Goal: Transaction & Acquisition: Purchase product/service

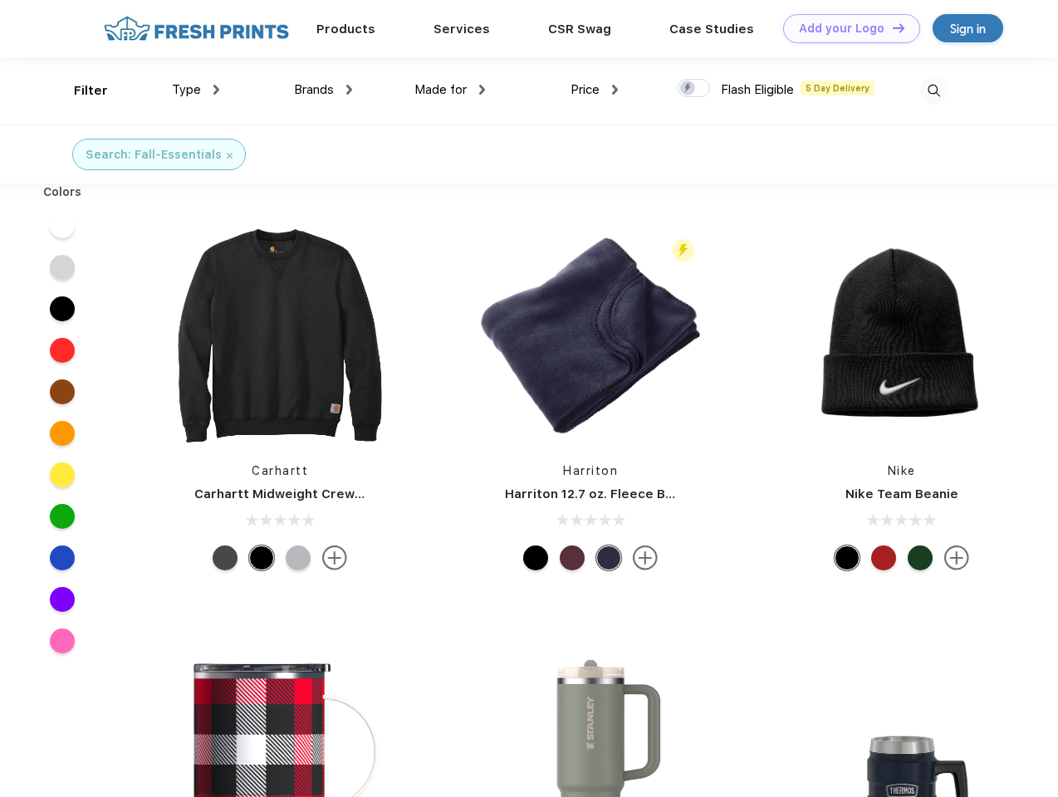
click at [846, 28] on link "Add your Logo Design Tool" at bounding box center [851, 28] width 137 height 29
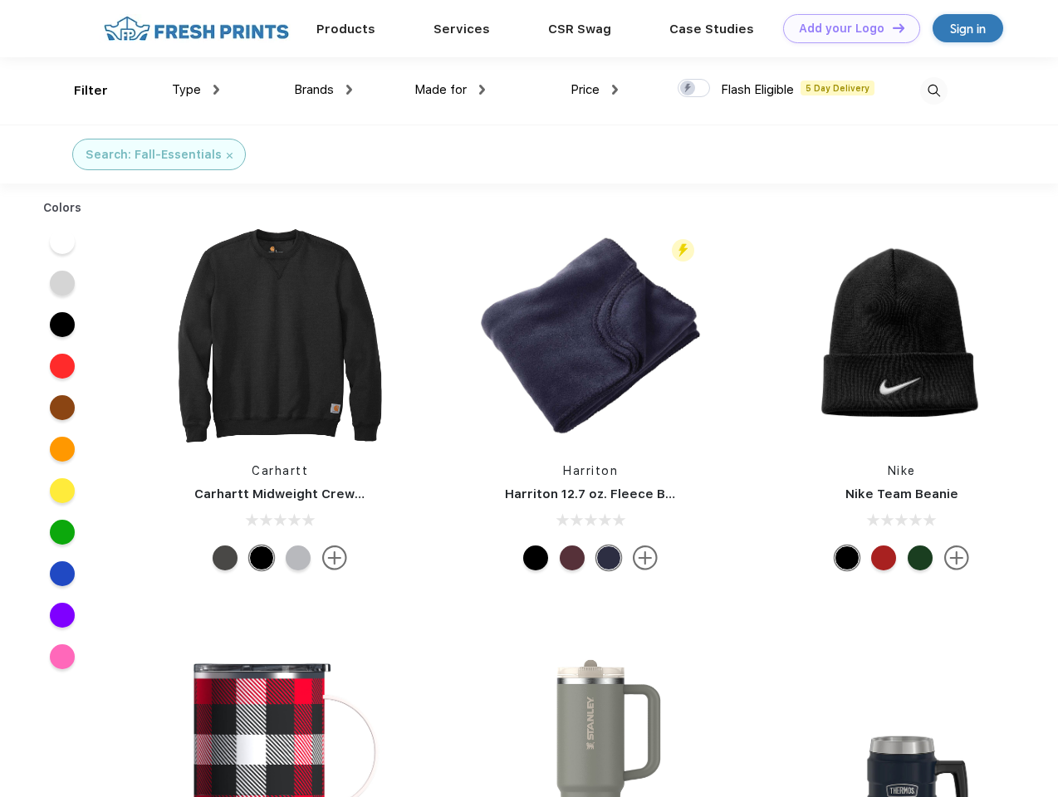
click at [0, 0] on div "Design Tool" at bounding box center [0, 0] width 0 height 0
click at [891, 27] on link "Add your Logo Design Tool" at bounding box center [851, 28] width 137 height 29
click at [80, 91] on div "Filter" at bounding box center [91, 90] width 34 height 19
click at [196, 90] on span "Type" at bounding box center [186, 89] width 29 height 15
click at [323, 90] on span "Brands" at bounding box center [314, 89] width 40 height 15
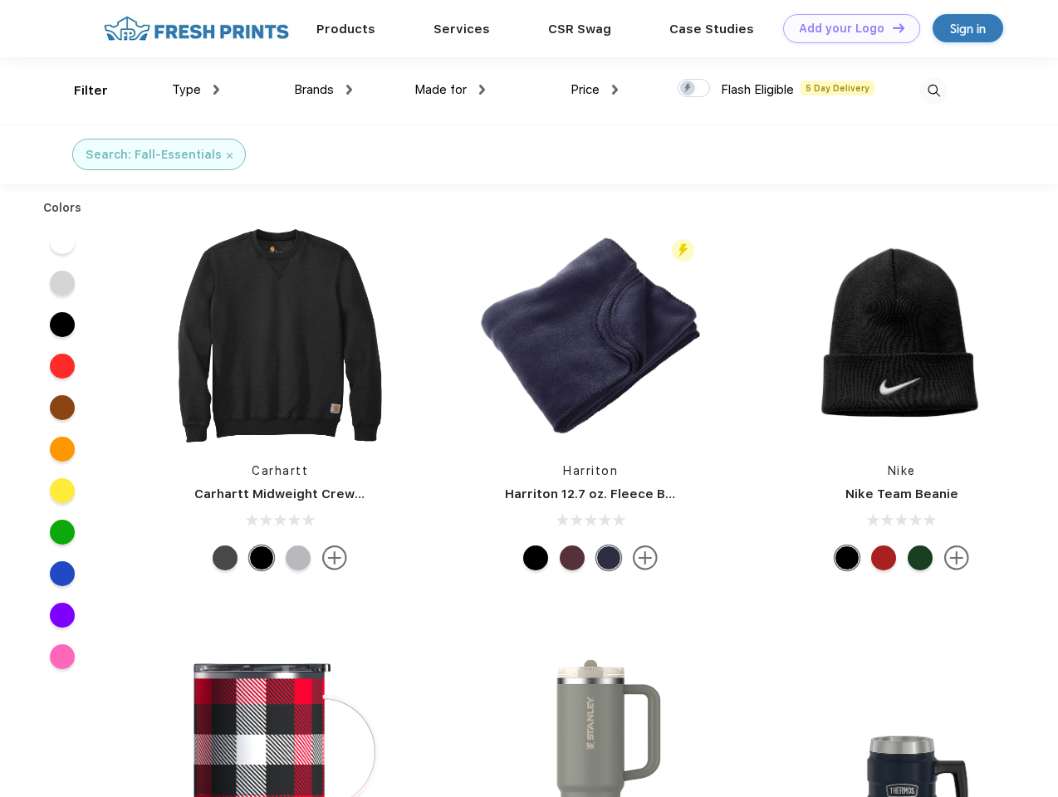
click at [450, 90] on span "Made for" at bounding box center [440, 89] width 52 height 15
click at [595, 90] on span "Price" at bounding box center [585, 89] width 29 height 15
click at [694, 89] on div at bounding box center [694, 88] width 32 height 18
click at [689, 89] on input "checkbox" at bounding box center [683, 83] width 11 height 11
click at [934, 91] on img at bounding box center [933, 90] width 27 height 27
